Goal: Navigation & Orientation: Find specific page/section

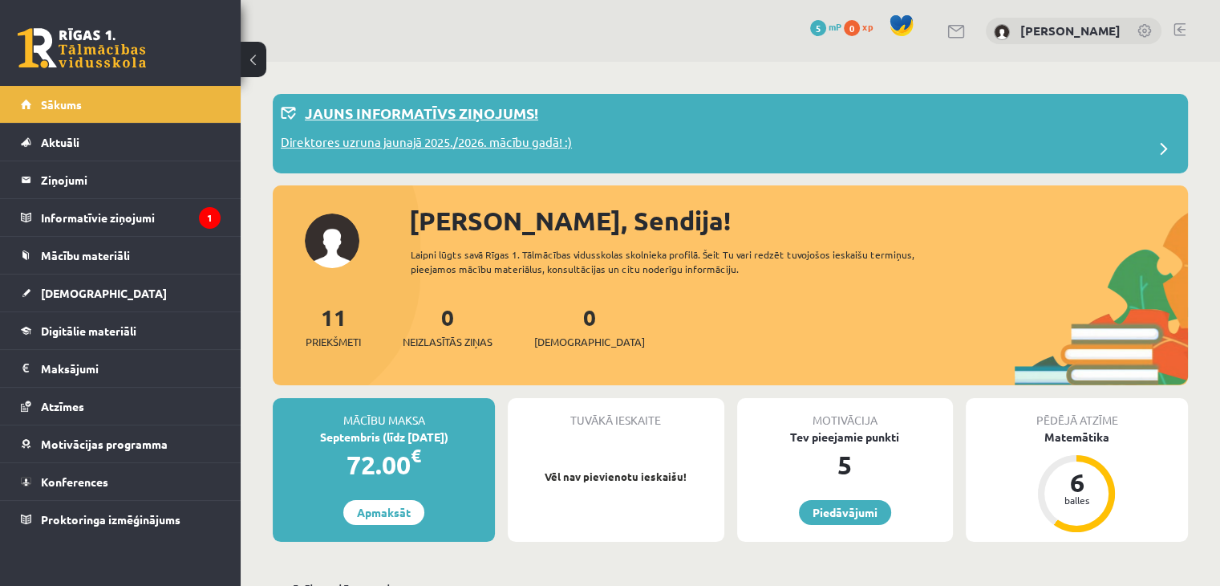
click at [347, 139] on p "Direktores uzruna jaunajā 2025./2026. mācību gadā! :)" at bounding box center [426, 144] width 291 height 22
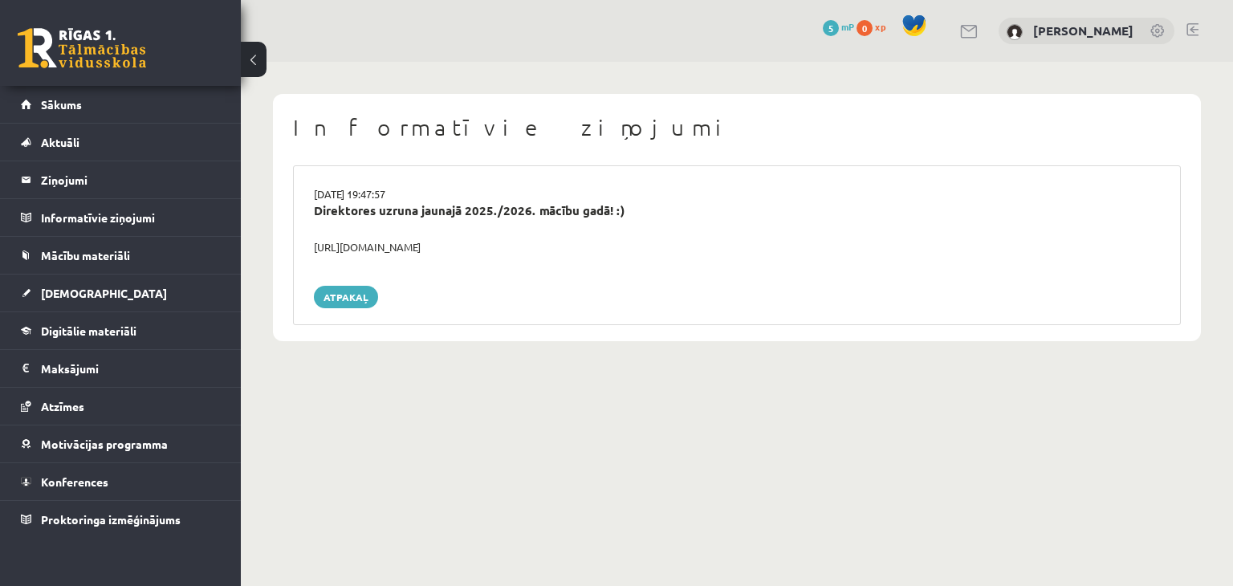
drag, startPoint x: 378, startPoint y: 245, endPoint x: 396, endPoint y: 245, distance: 17.7
click at [379, 245] on div "https://youtube.com/shorts/lM8RsWyzCn4" at bounding box center [737, 247] width 870 height 16
drag, startPoint x: 493, startPoint y: 246, endPoint x: 315, endPoint y: 254, distance: 178.3
click at [315, 254] on div "https://youtube.com/shorts/lM8RsWyzCn4" at bounding box center [737, 247] width 870 height 16
copy div "https://youtube.com/shorts/lM8RsWyzCn4"
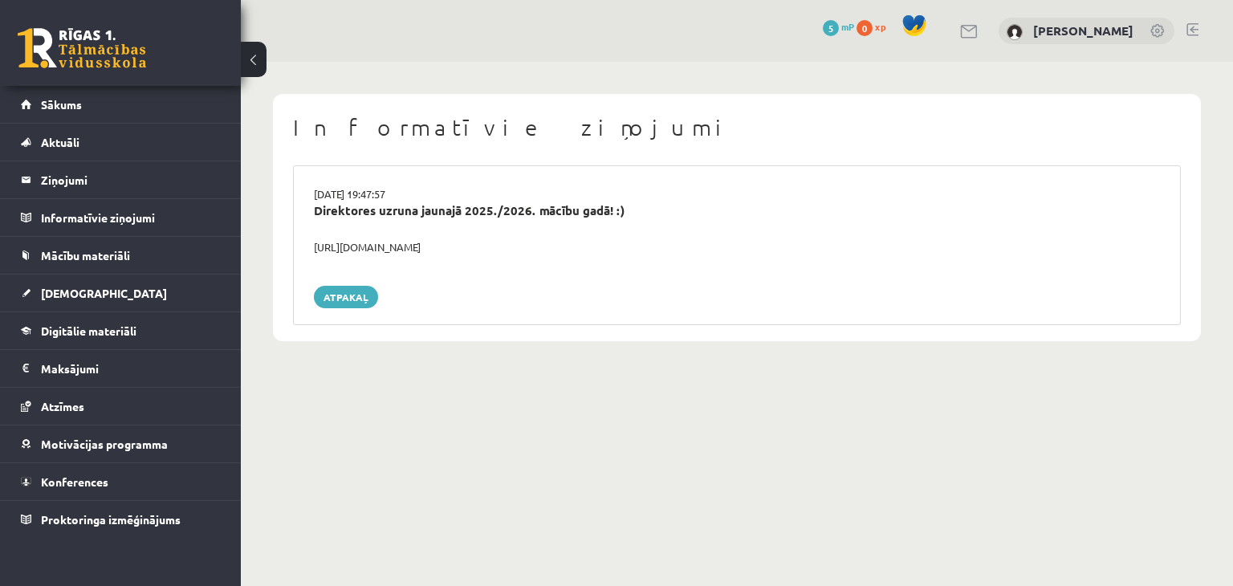
click at [453, 408] on body "0 Dāvanas 5 mP 0 xp Sendija Ivanova Sākums Aktuāli Kā mācīties eSKOLĀ Kontakti …" at bounding box center [616, 293] width 1233 height 586
click at [72, 108] on span "Sākums" at bounding box center [61, 104] width 41 height 14
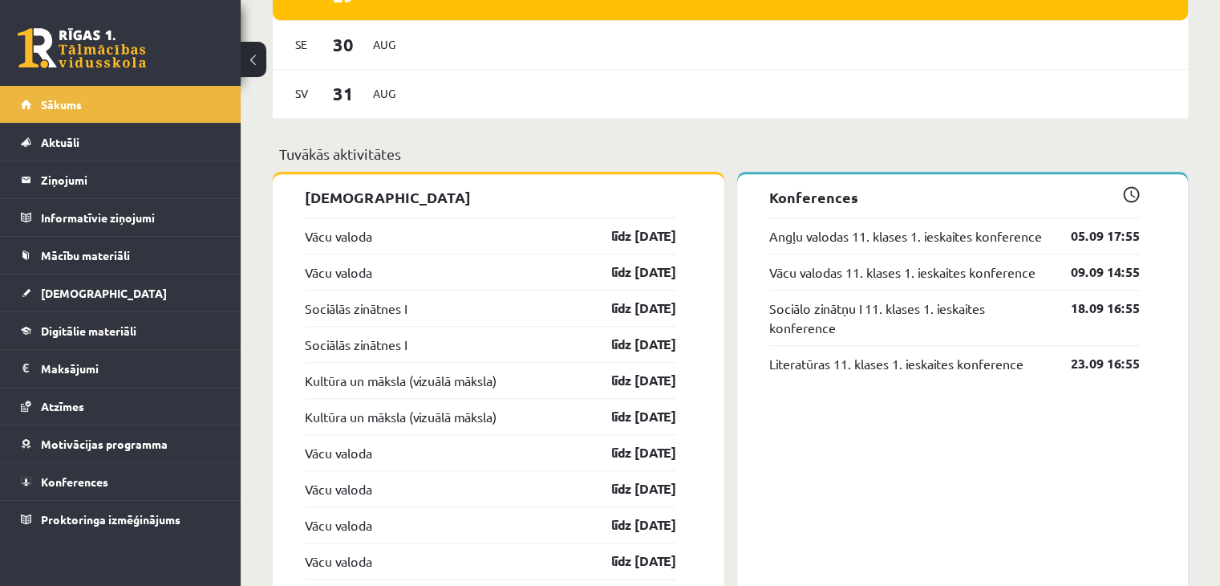
scroll to position [1284, 0]
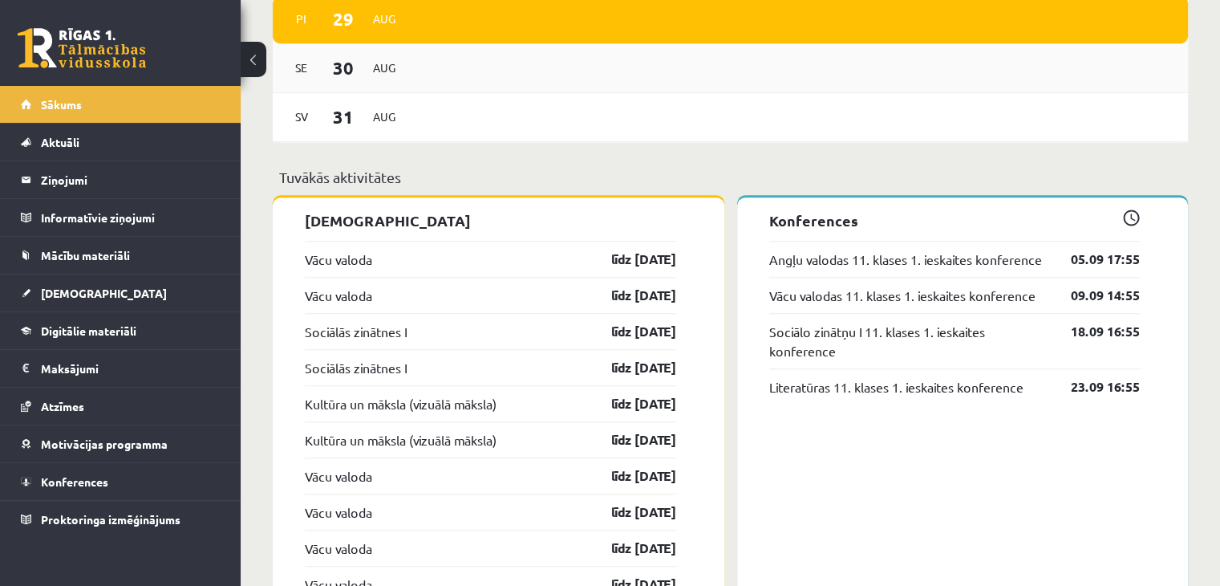
click at [463, 84] on div "[DATE]" at bounding box center [731, 68] width 916 height 49
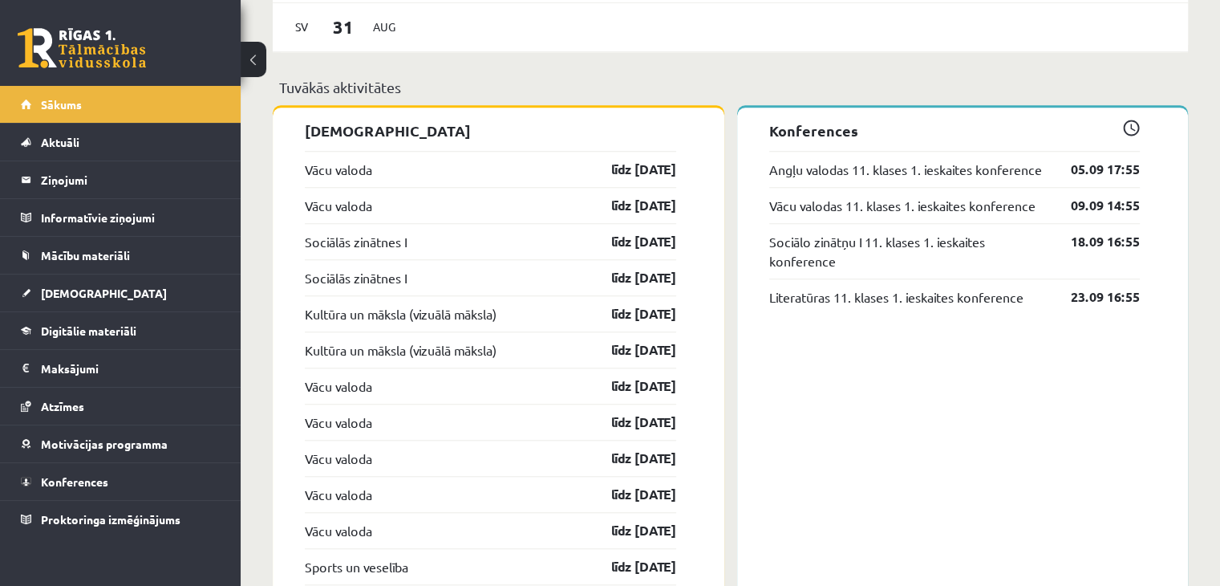
scroll to position [1367, 0]
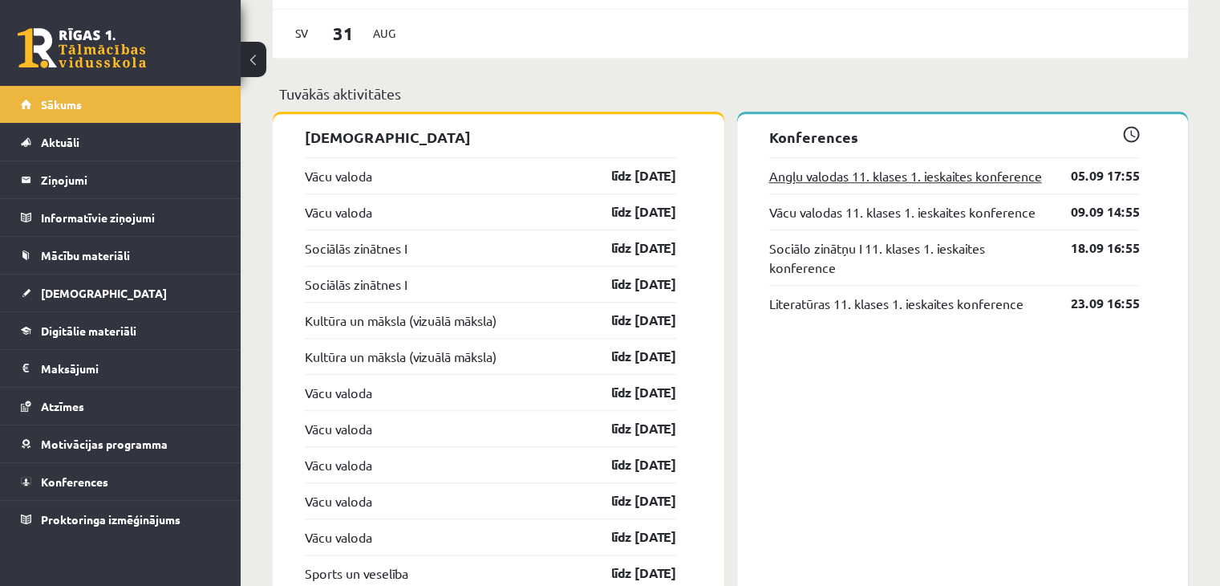
click at [958, 181] on link "Angļu valodas 11. klases 1. ieskaites konference" at bounding box center [906, 175] width 273 height 19
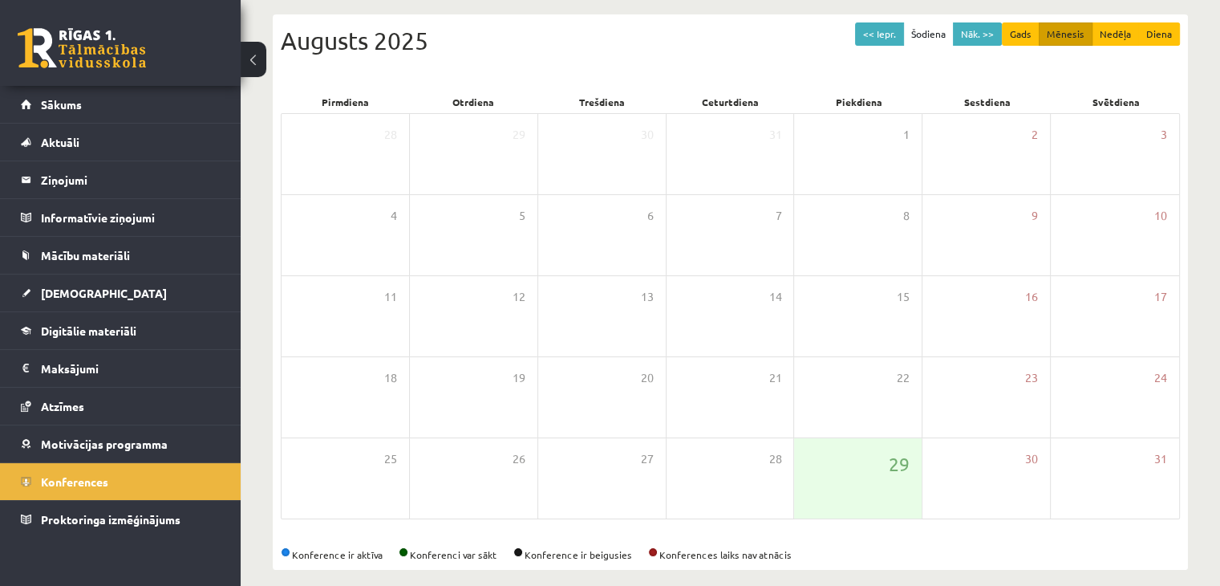
scroll to position [180, 0]
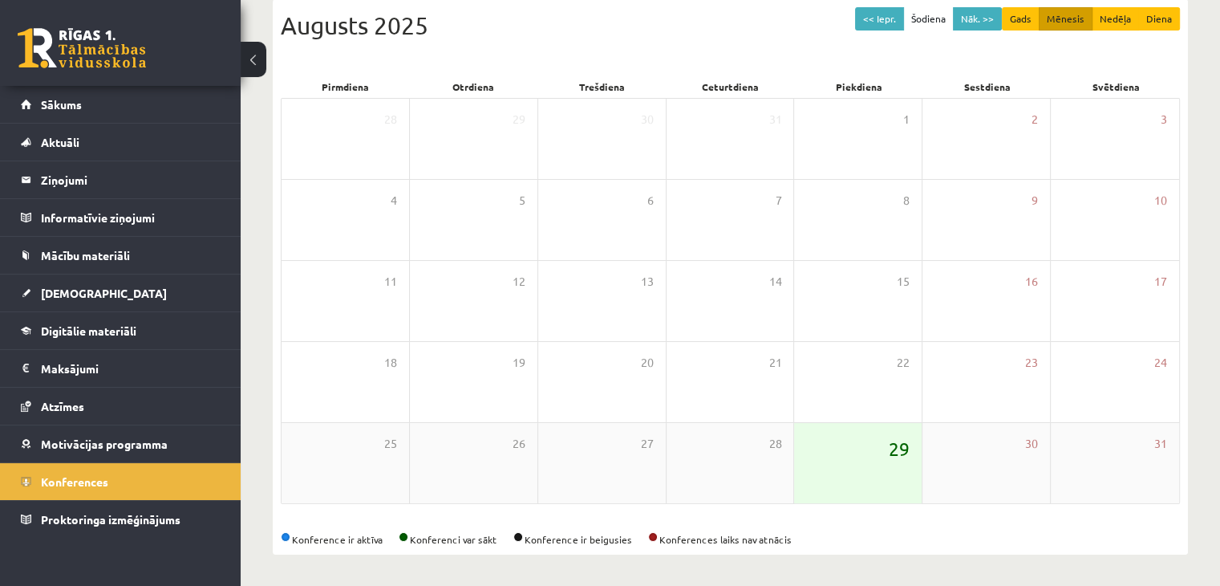
click at [902, 444] on span "29" at bounding box center [899, 448] width 21 height 27
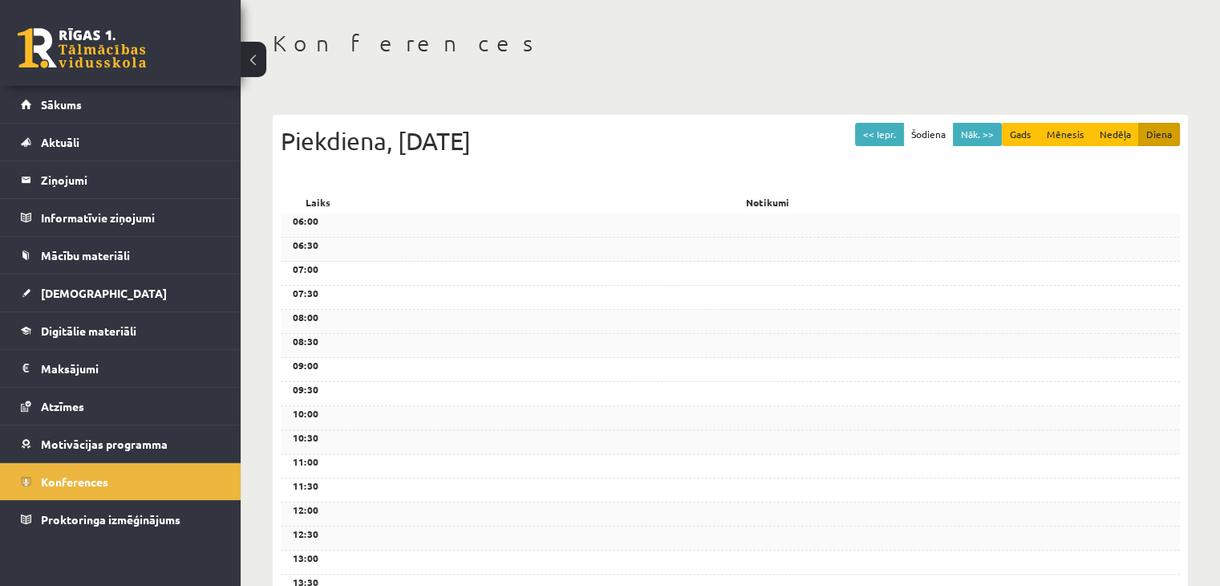
scroll to position [0, 0]
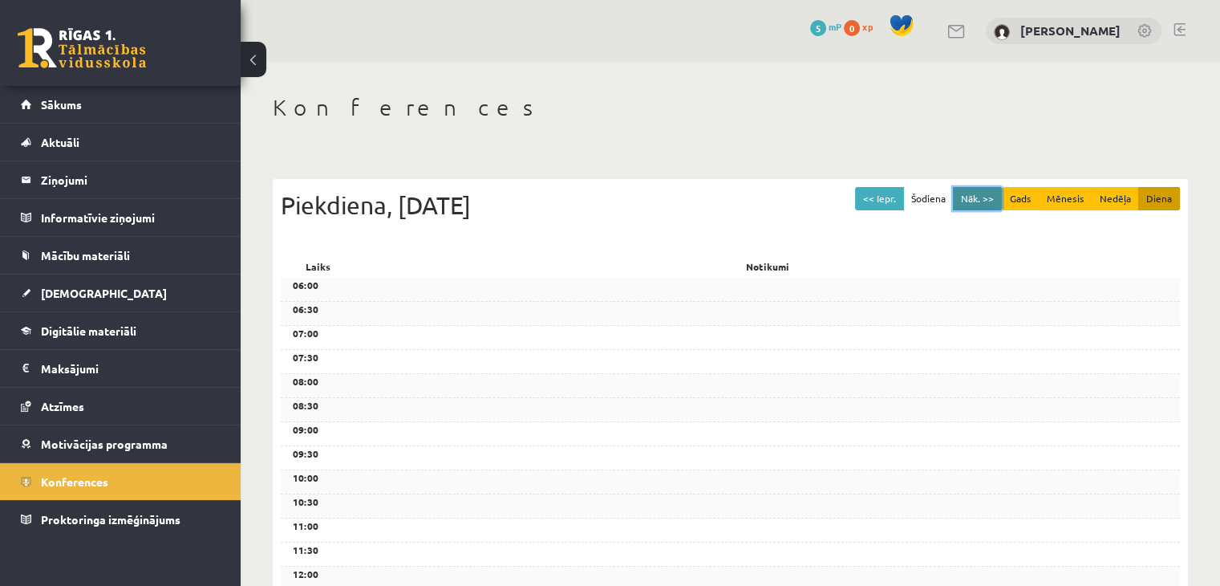
click at [977, 200] on button "Nāk. >>" at bounding box center [977, 198] width 49 height 23
click at [1134, 194] on button "Nedēļa" at bounding box center [1115, 198] width 47 height 23
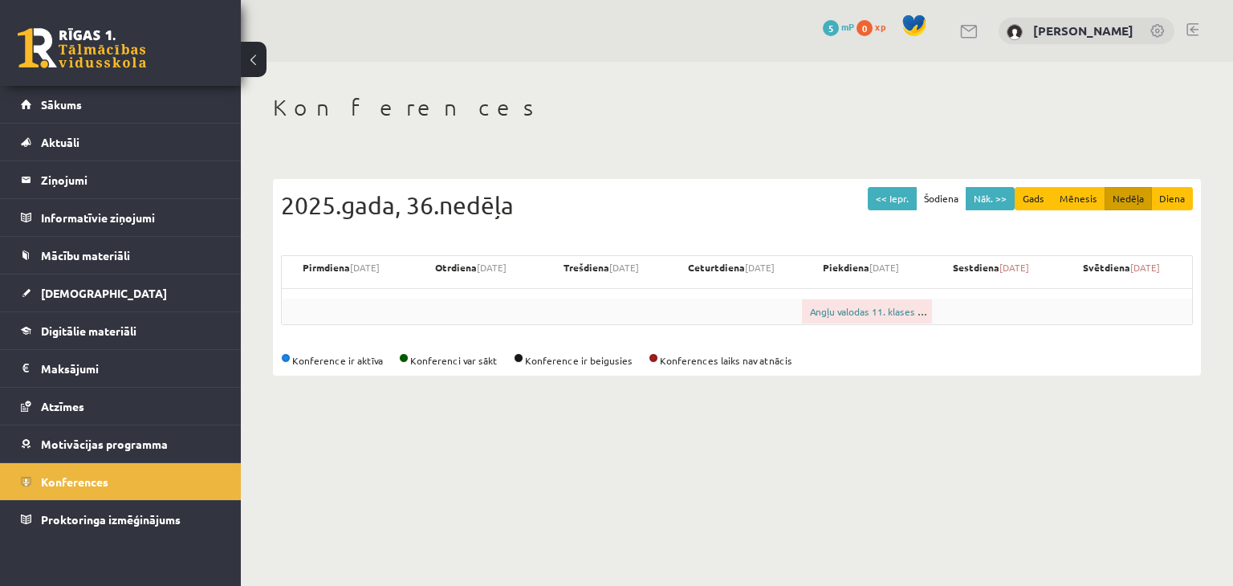
click at [883, 313] on link "Angļu valodas 11. klases 1. ieskaites konference" at bounding box center [916, 311] width 213 height 13
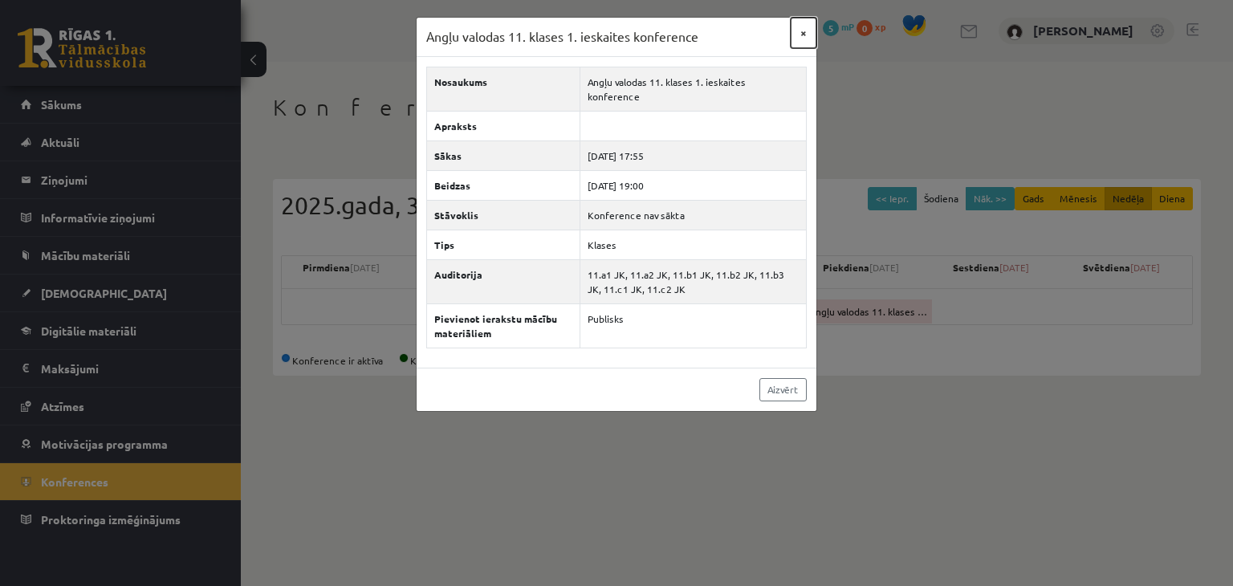
click at [805, 31] on button "×" at bounding box center [803, 33] width 26 height 30
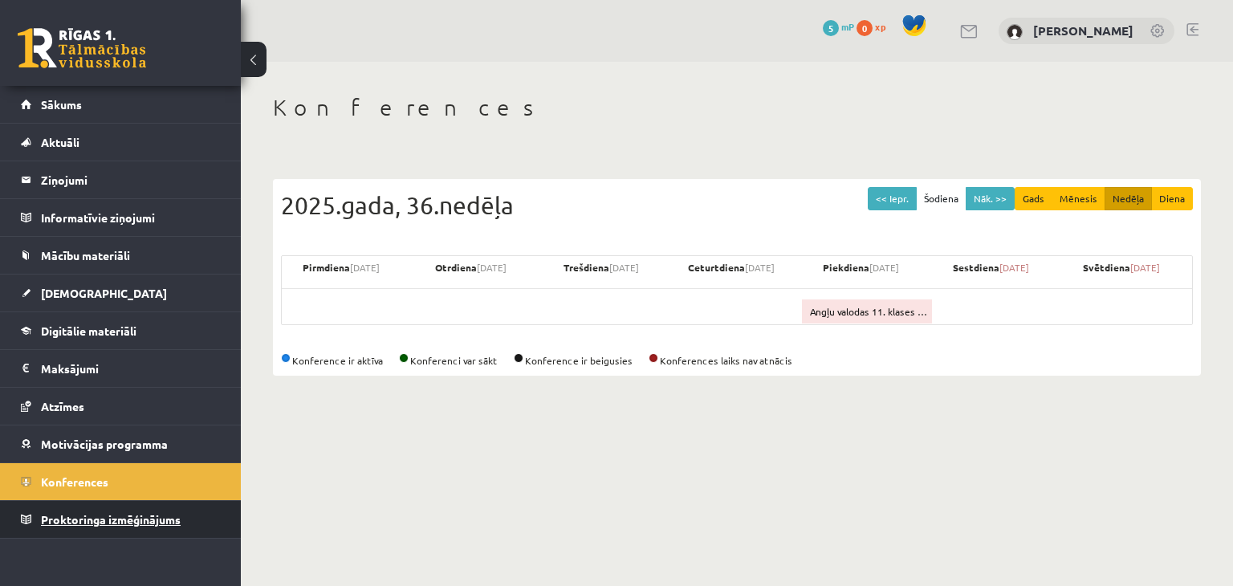
click at [153, 519] on span "Proktoringa izmēģinājums" at bounding box center [111, 519] width 140 height 14
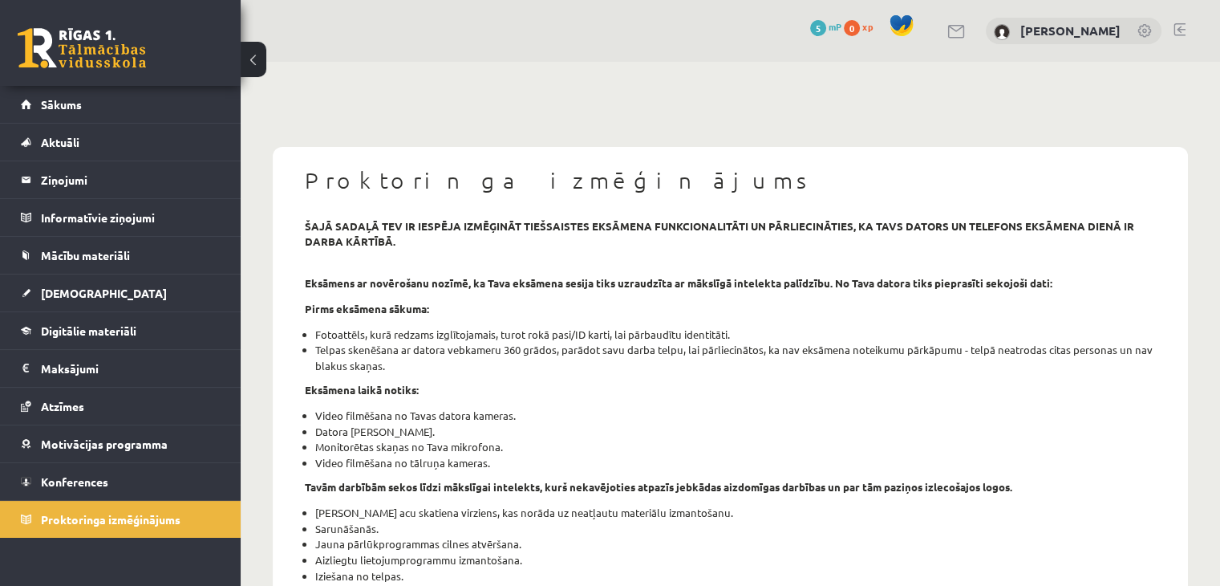
scroll to position [241, 0]
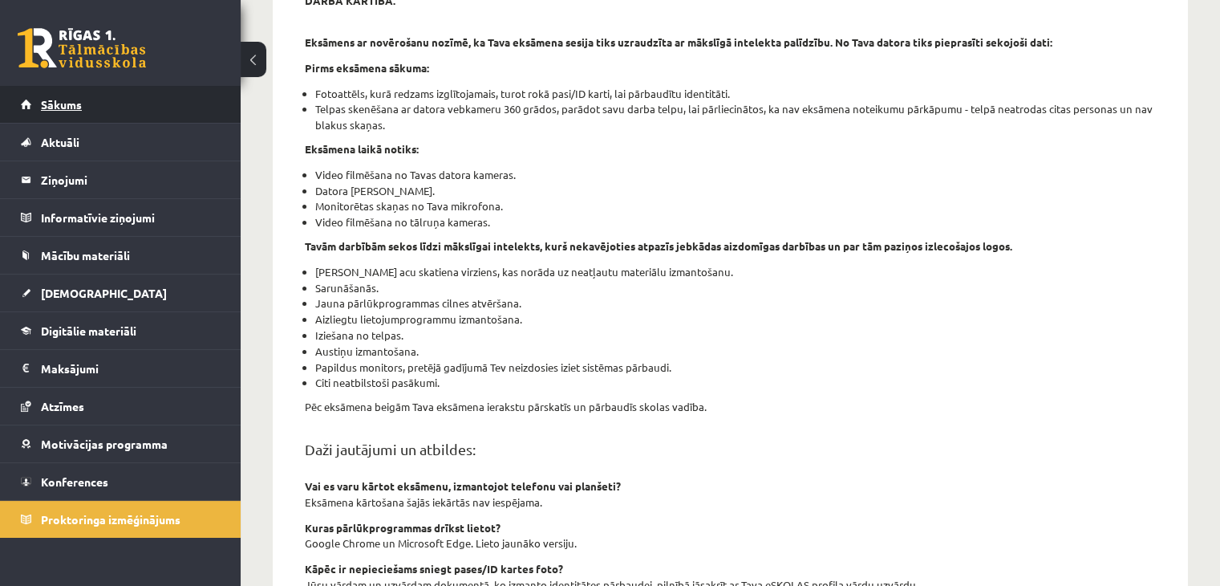
click at [49, 101] on span "Sākums" at bounding box center [61, 104] width 41 height 14
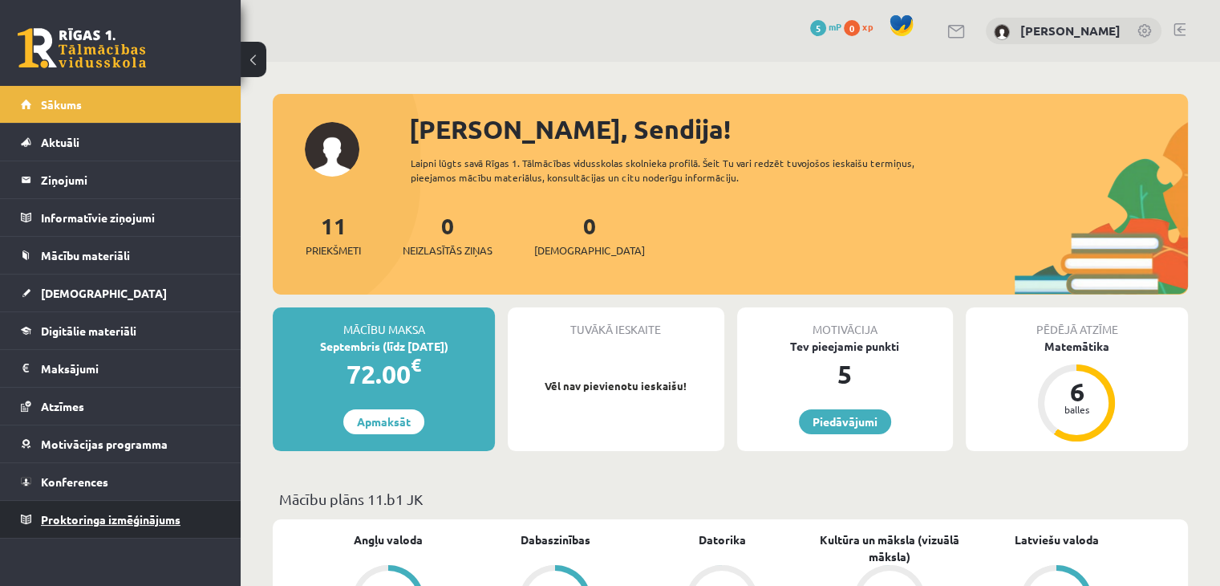
click at [150, 514] on span "Proktoringa izmēģinājums" at bounding box center [111, 519] width 140 height 14
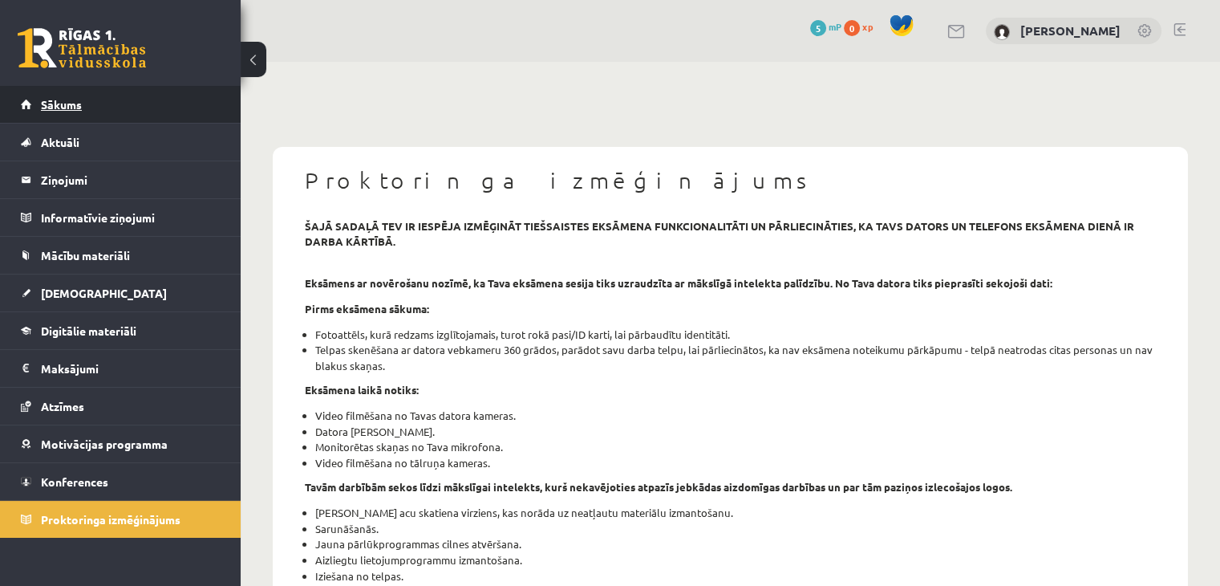
click at [42, 99] on span "Sākums" at bounding box center [61, 104] width 41 height 14
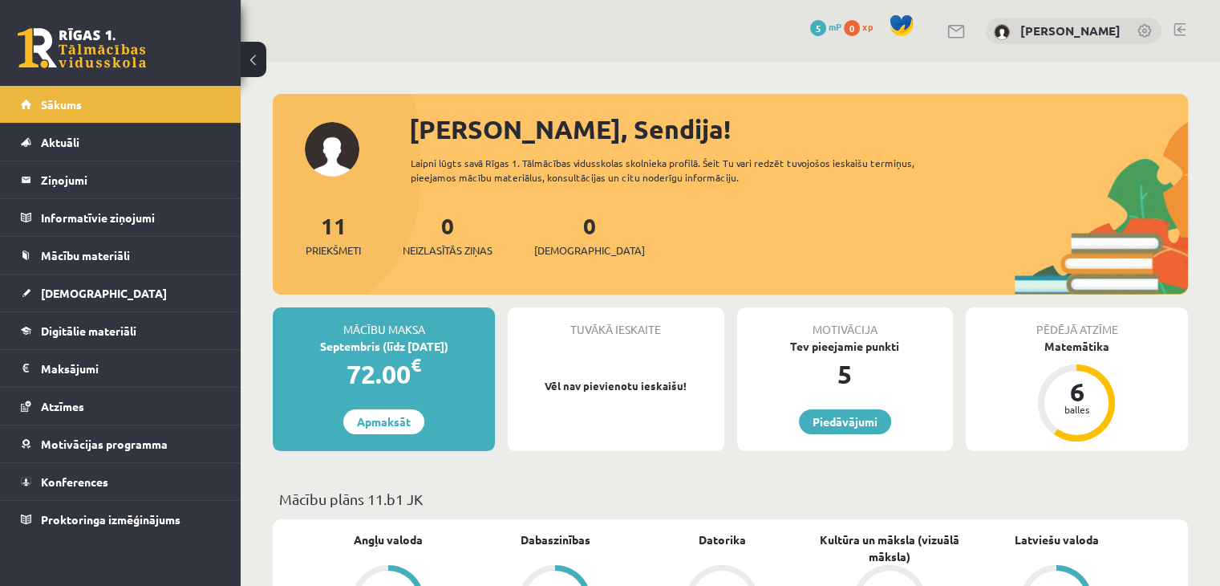
click at [1140, 27] on link at bounding box center [1146, 32] width 16 height 16
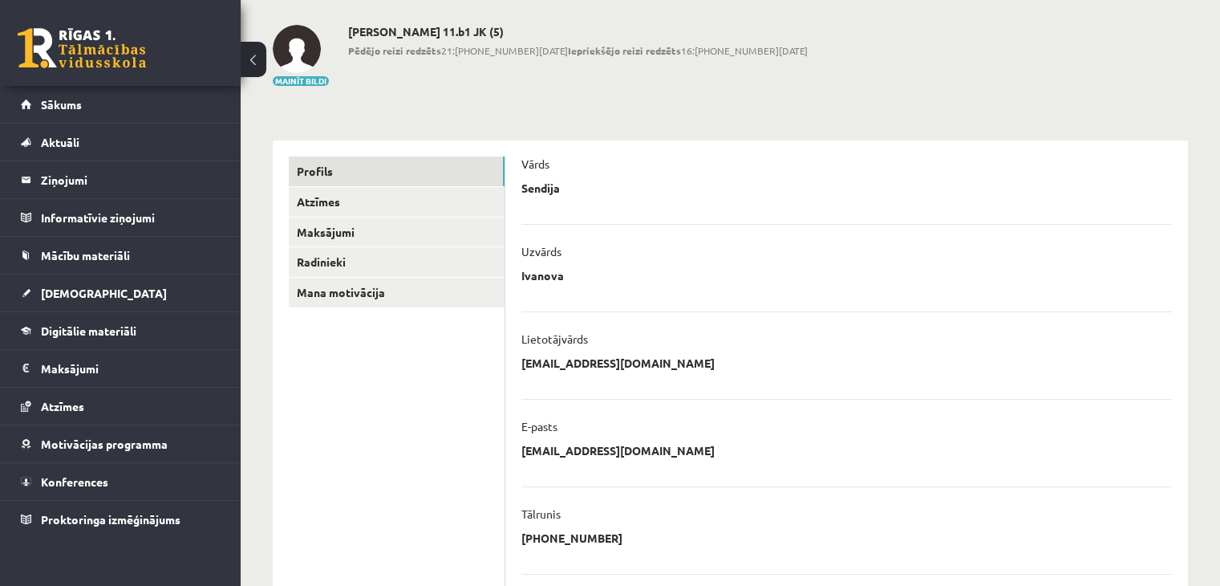
scroll to position [60, 0]
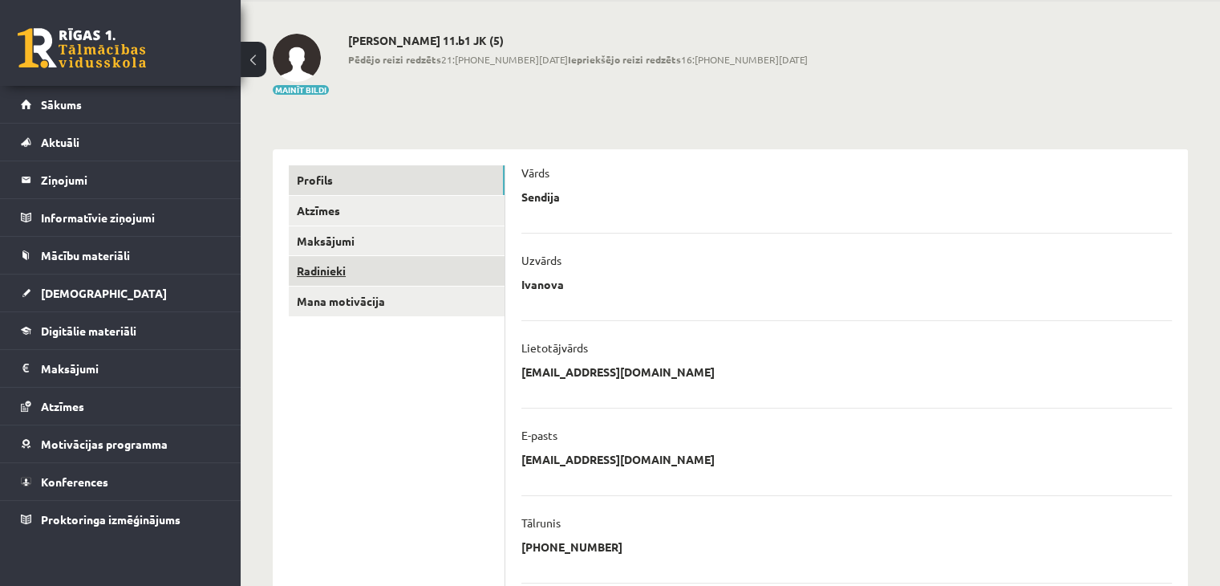
click at [321, 270] on link "Radinieki" at bounding box center [397, 271] width 216 height 30
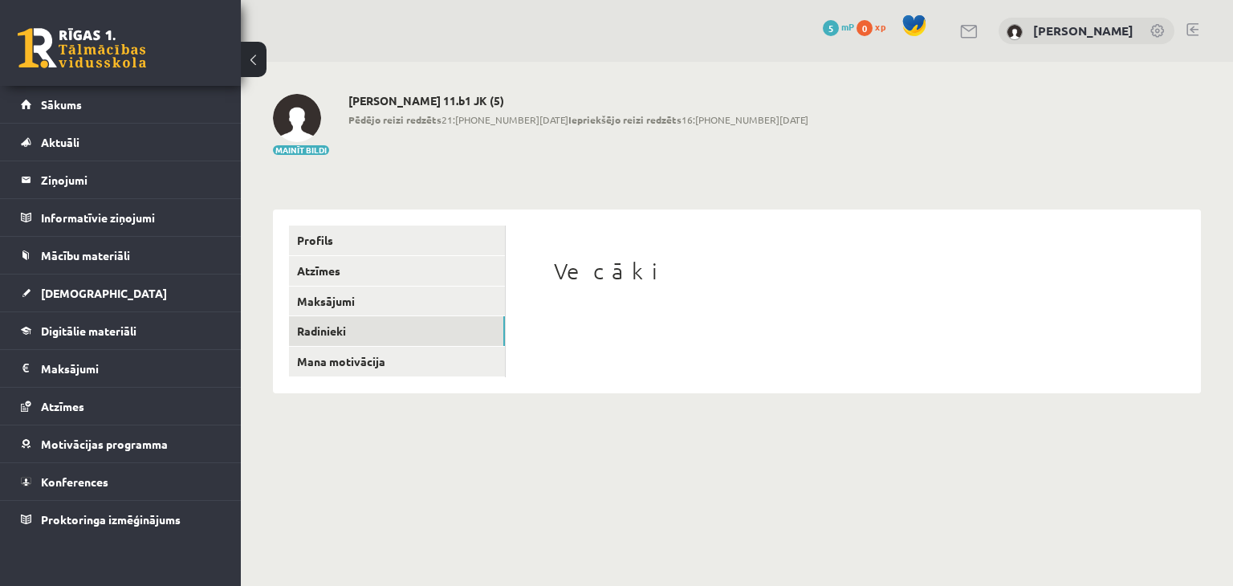
click at [594, 270] on h1 "Vecāki" at bounding box center [853, 271] width 599 height 27
click at [376, 361] on link "Mana motivācija" at bounding box center [397, 362] width 216 height 30
